Goal: Task Accomplishment & Management: Complete application form

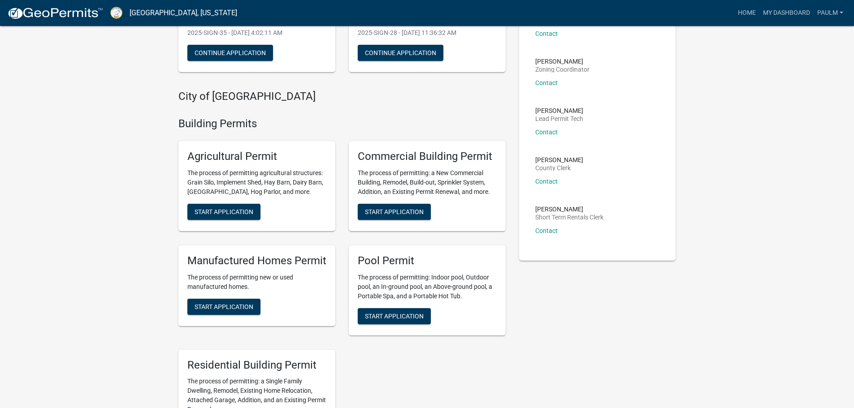
scroll to position [179, 0]
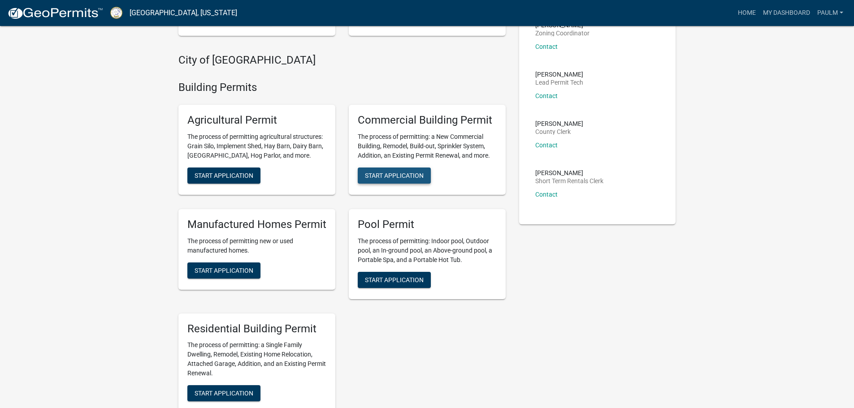
drag, startPoint x: 389, startPoint y: 164, endPoint x: 386, endPoint y: 134, distance: 30.2
click at [389, 168] on button "Start Application" at bounding box center [394, 176] width 73 height 16
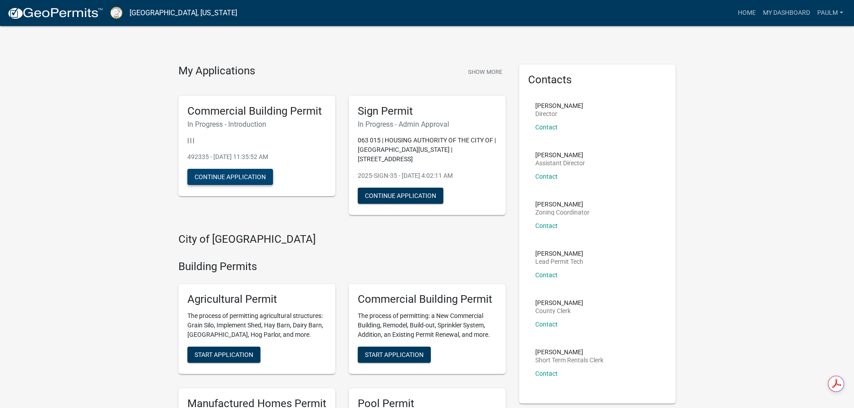
click at [220, 176] on button "Continue Application" at bounding box center [230, 177] width 86 height 16
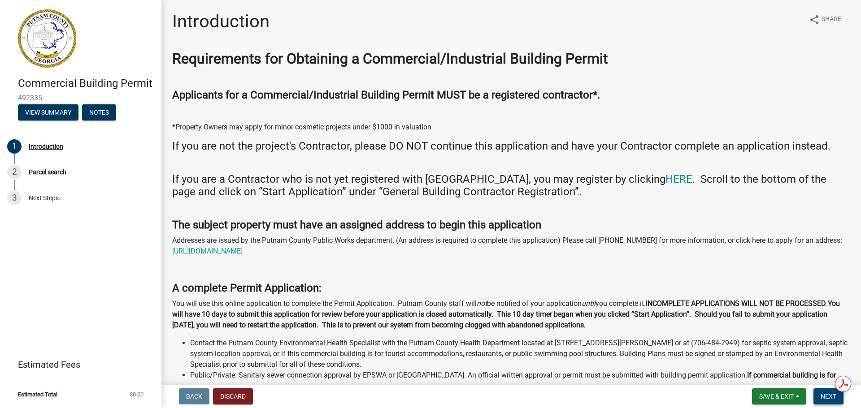
click at [830, 400] on span "Next" at bounding box center [828, 396] width 16 height 7
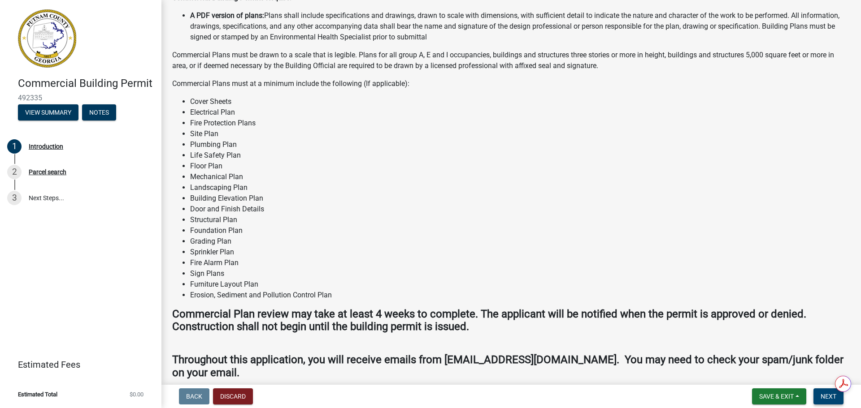
scroll to position [532, 0]
